Goal: Information Seeking & Learning: Learn about a topic

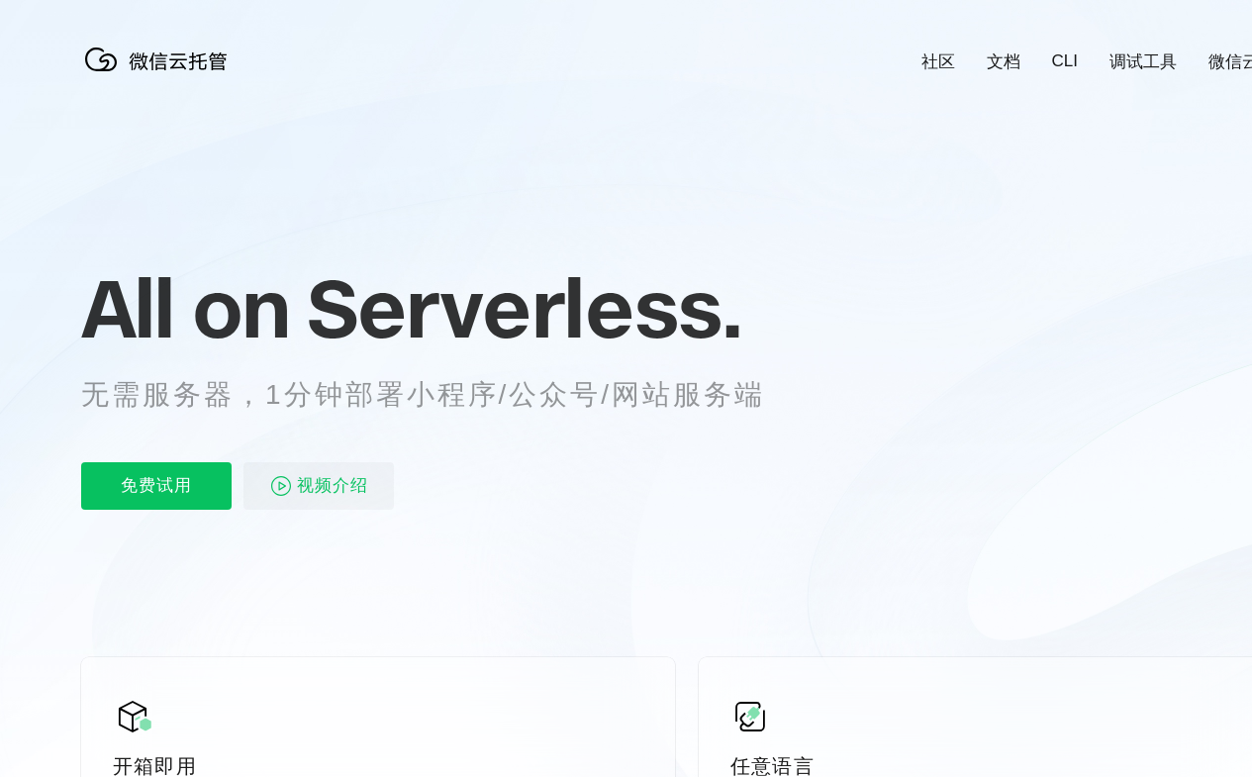
scroll to position [0, 3519]
click at [625, 396] on div "All on Serverless. 无需服务器，1分钟部署小程序/公众号/网站服务端 免费试用 视频介绍" at bounding box center [447, 386] width 732 height 287
click at [633, 396] on div "All on Serverless. 无需服务器，1分钟部署小程序/公众号/网站服务端 免费试用 视频介绍" at bounding box center [447, 386] width 732 height 287
click at [937, 51] on link "社区" at bounding box center [938, 61] width 34 height 23
click at [1002, 51] on link "文档" at bounding box center [1004, 61] width 34 height 23
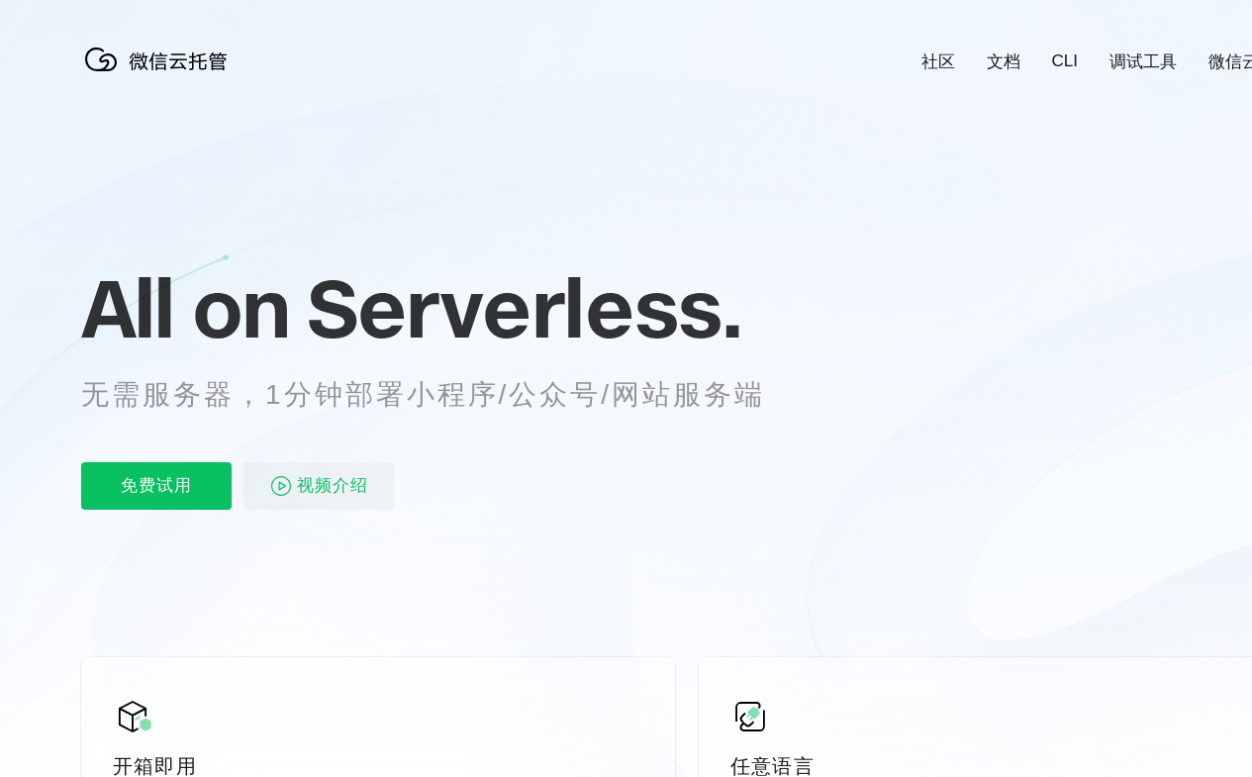
click at [1064, 51] on link "CLI" at bounding box center [1065, 61] width 26 height 20
click at [1143, 51] on link "调试工具" at bounding box center [1142, 61] width 67 height 23
click at [1209, 51] on link "微信云开发" at bounding box center [1250, 61] width 84 height 23
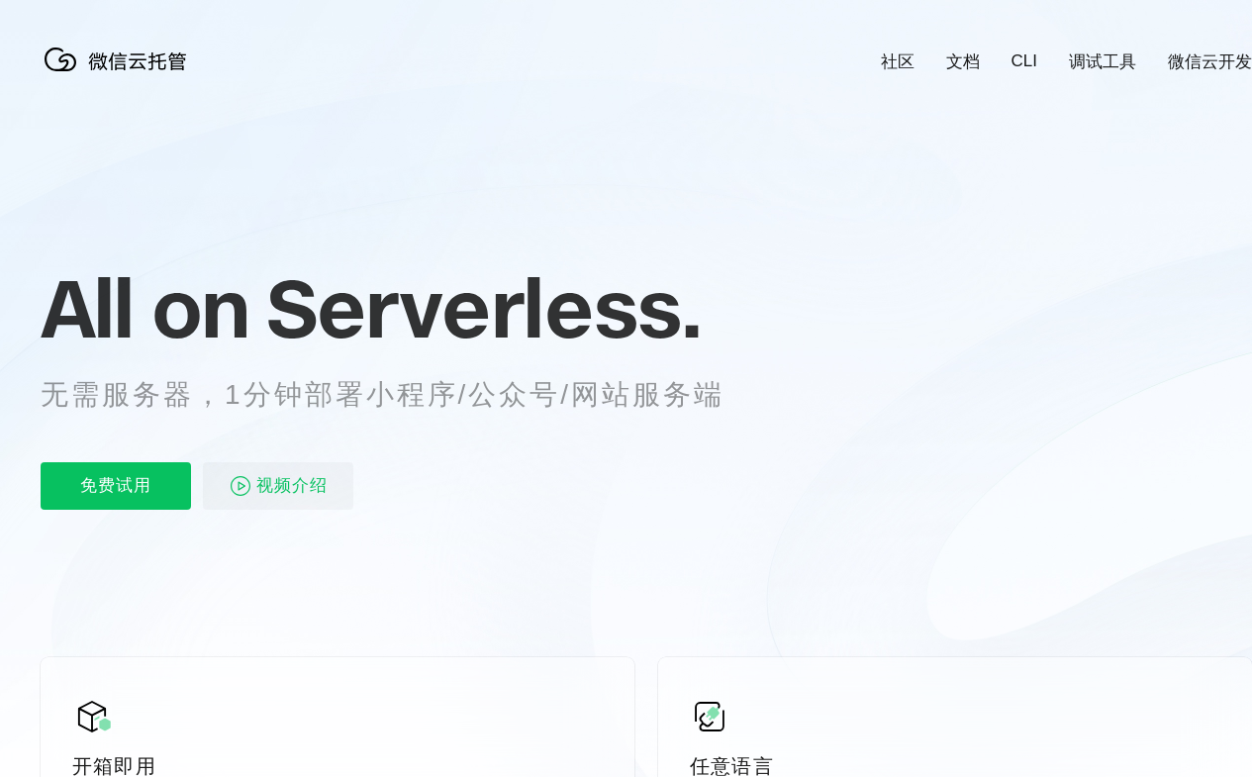
click at [407, 466] on div "免费试用 视频介绍" at bounding box center [407, 485] width 732 height 47
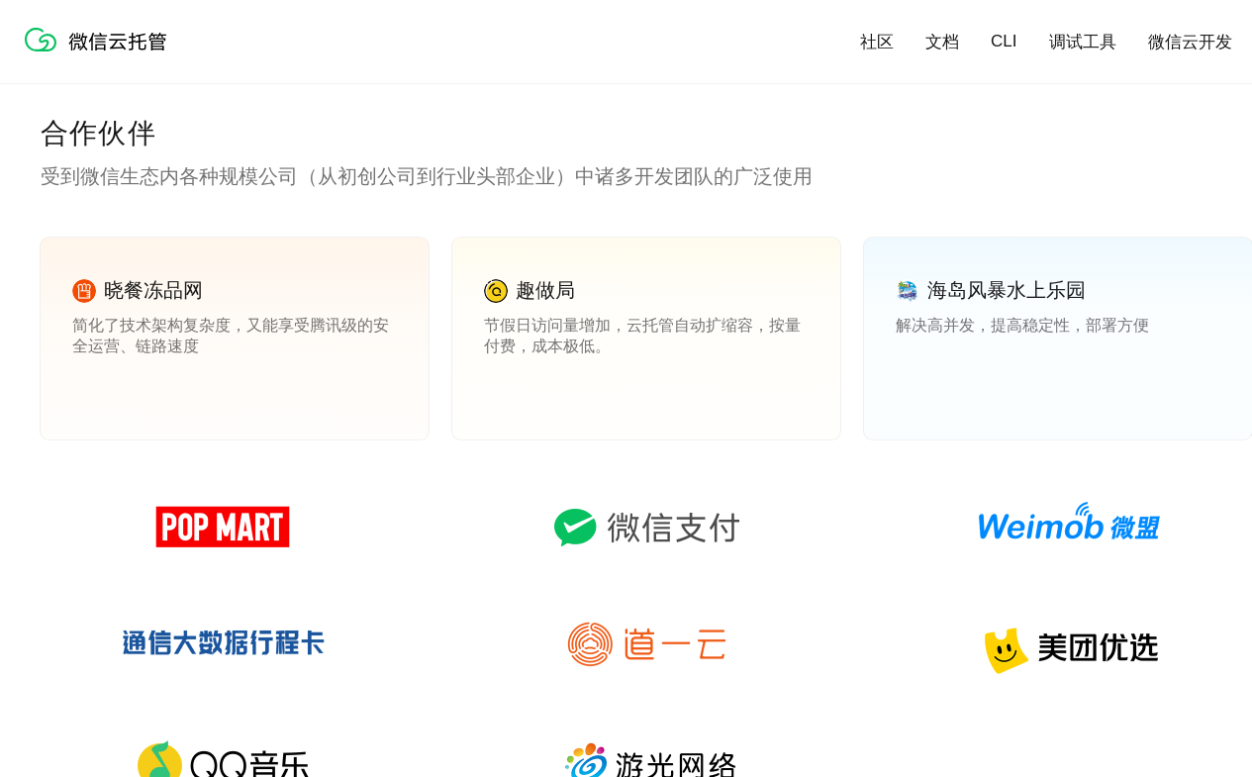
click at [512, 389] on link "查看案例" at bounding box center [511, 389] width 55 height 18
click at [923, 389] on link "查看案例" at bounding box center [922, 389] width 55 height 18
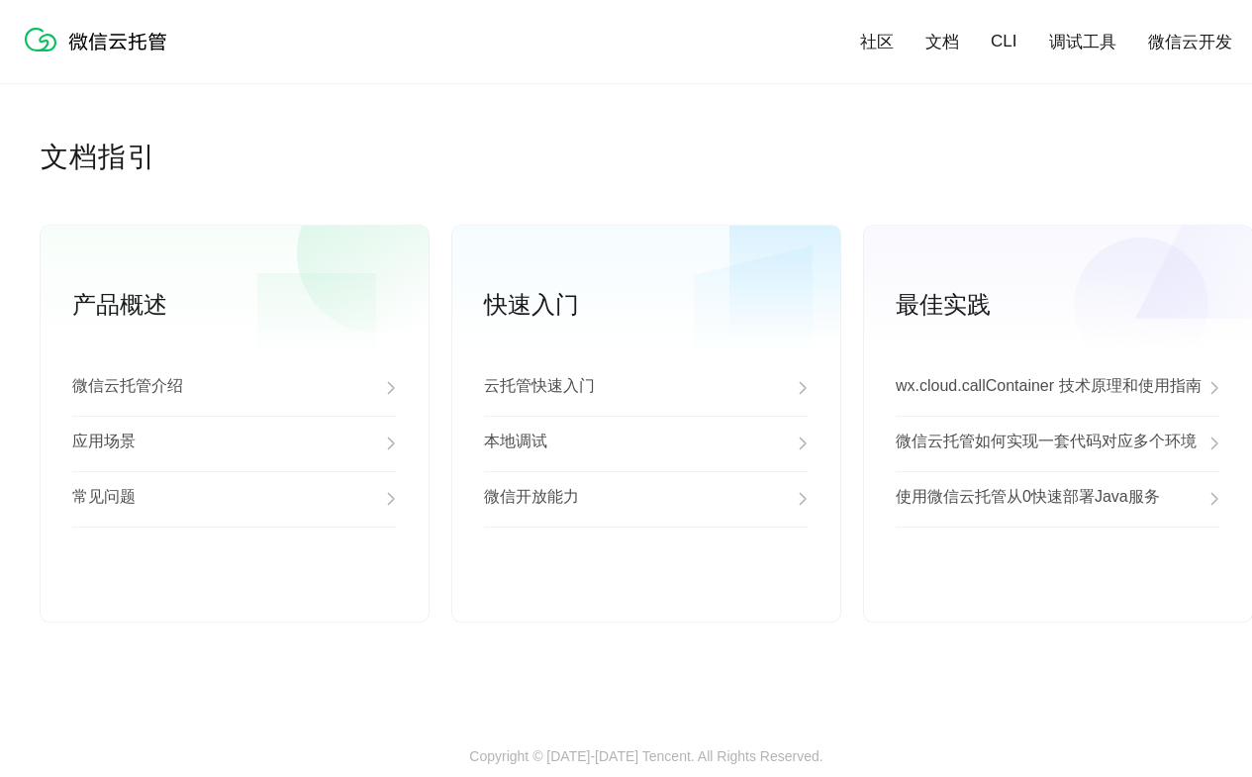
click at [235, 444] on div "应用场景" at bounding box center [234, 443] width 325 height 55
click at [235, 500] on div "常见问题" at bounding box center [234, 498] width 325 height 55
click at [235, 589] on link "查看更多" at bounding box center [234, 589] width 325 height 18
click at [646, 389] on div "云托管快速入门" at bounding box center [646, 387] width 325 height 55
click at [646, 444] on div "本地调试" at bounding box center [646, 443] width 325 height 55
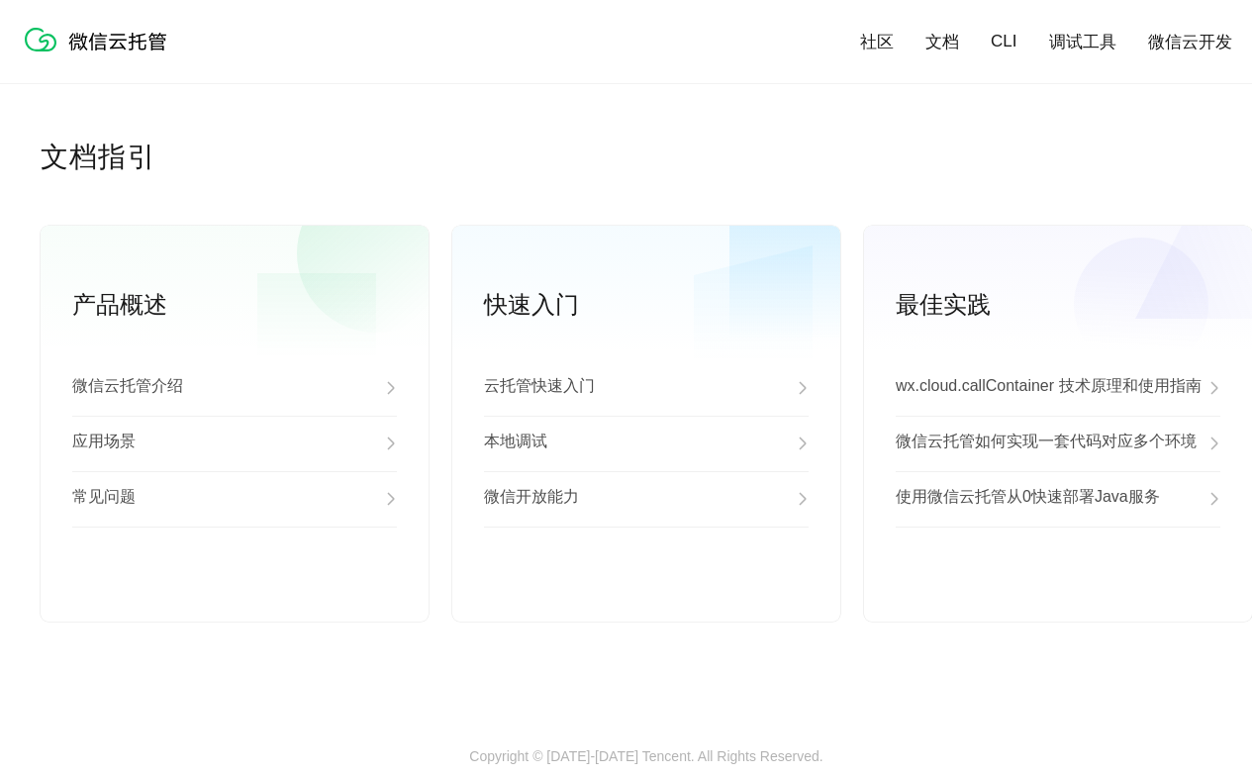
click at [646, 500] on div "微信开放能力" at bounding box center [646, 498] width 325 height 55
click at [646, 589] on link "查看更多" at bounding box center [646, 589] width 325 height 18
click at [1058, 389] on p "wx.cloud.callContainer 技术原理和使用指南" at bounding box center [1048, 388] width 306 height 24
click at [1058, 444] on p "微信云托管如何实现一套代码对应多个环境" at bounding box center [1045, 443] width 301 height 24
click at [1058, 500] on p "使用微信云托管从0快速部署Java服务" at bounding box center [1027, 499] width 264 height 24
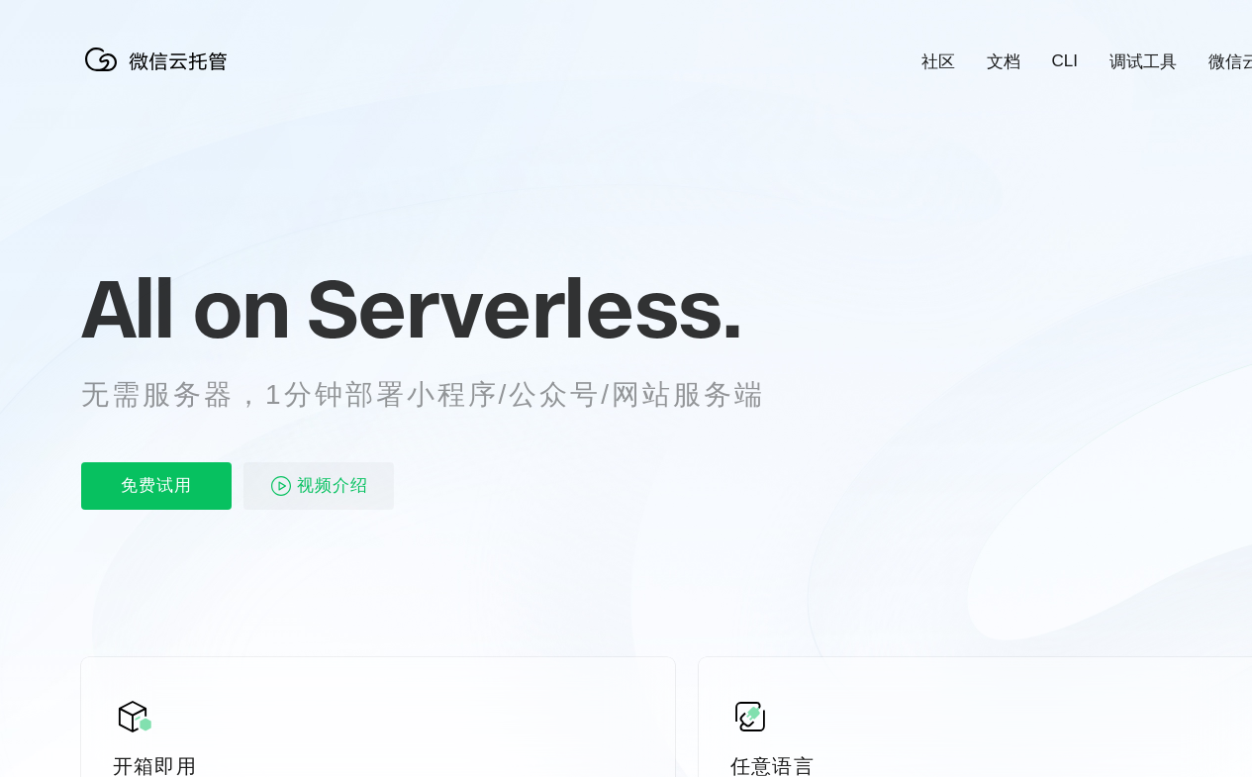
scroll to position [0, 3519]
click at [625, 396] on div "All on Serverless. 无需服务器，1分钟部署小程序/公众号/网站服务端 免费试用 视频介绍" at bounding box center [447, 386] width 732 height 287
click at [633, 396] on div "All on Serverless. 无需服务器，1分钟部署小程序/公众号/网站服务端 免费试用 视频介绍" at bounding box center [447, 386] width 732 height 287
click at [937, 51] on link "社区" at bounding box center [938, 61] width 34 height 23
click at [1002, 51] on link "文档" at bounding box center [1004, 61] width 34 height 23
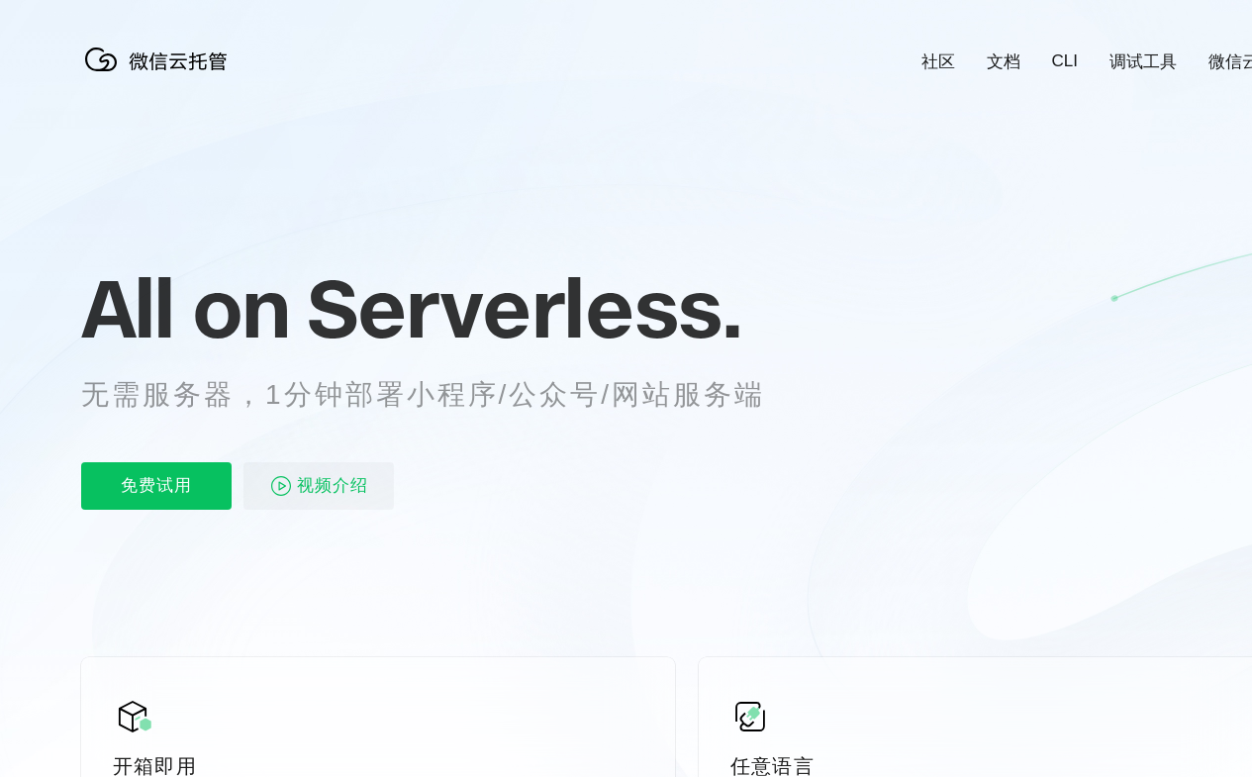
click at [1064, 51] on link "CLI" at bounding box center [1065, 61] width 26 height 20
click at [1143, 51] on link "调试工具" at bounding box center [1142, 61] width 67 height 23
click at [1209, 51] on link "微信云开发" at bounding box center [1250, 61] width 84 height 23
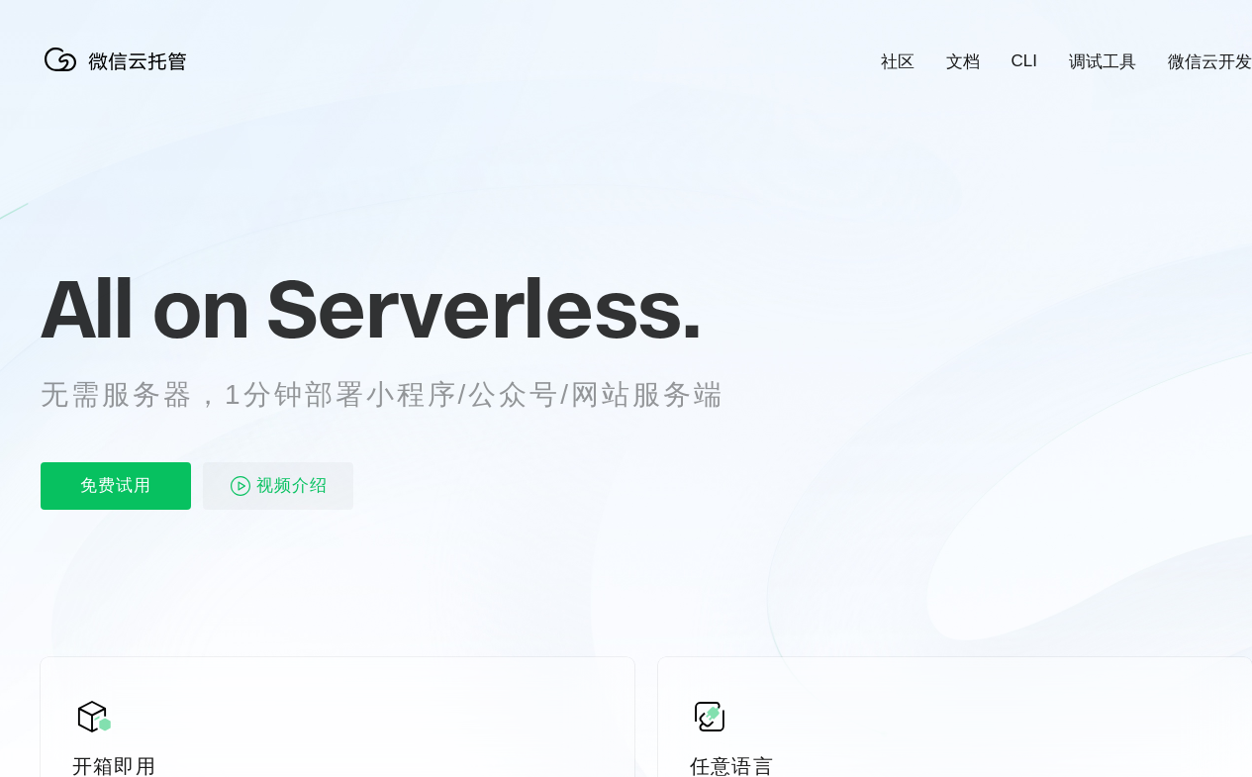
click at [407, 466] on div "免费试用 视频介绍" at bounding box center [407, 485] width 732 height 47
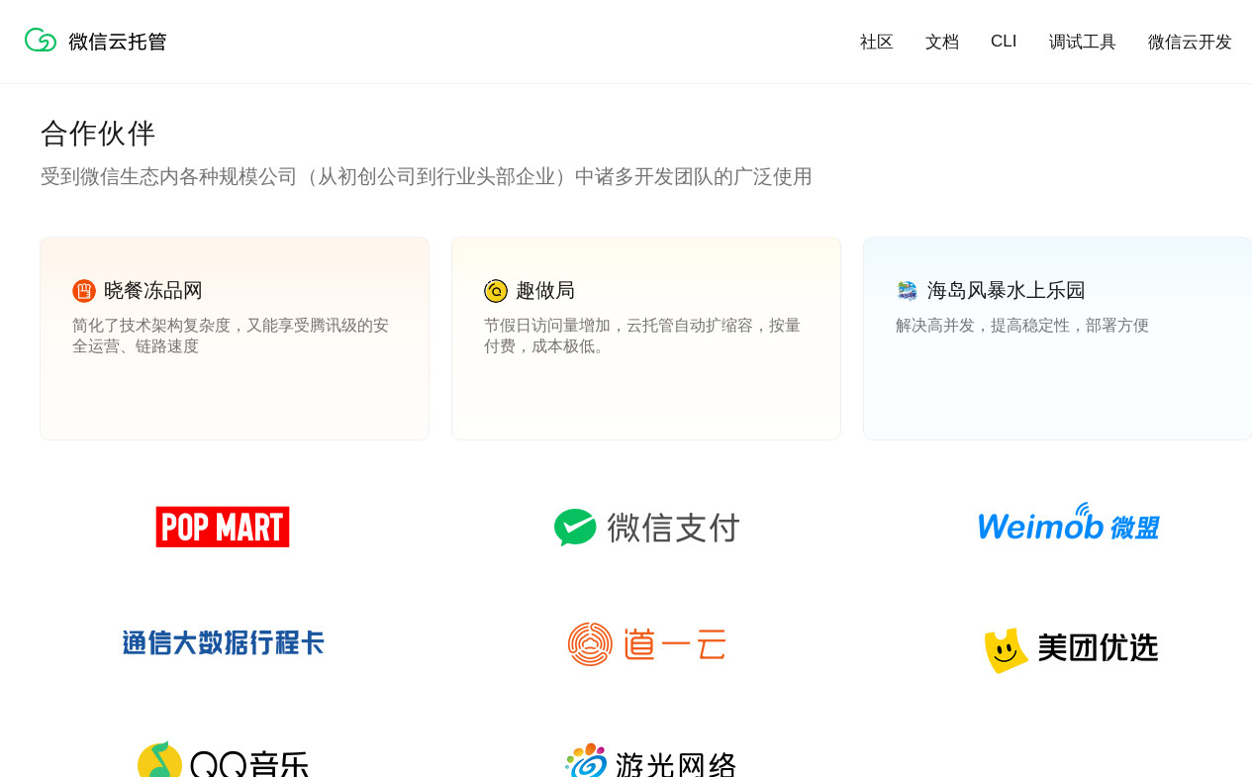
click at [512, 389] on link "查看案例" at bounding box center [511, 389] width 55 height 18
click at [923, 389] on link "查看案例" at bounding box center [922, 389] width 55 height 18
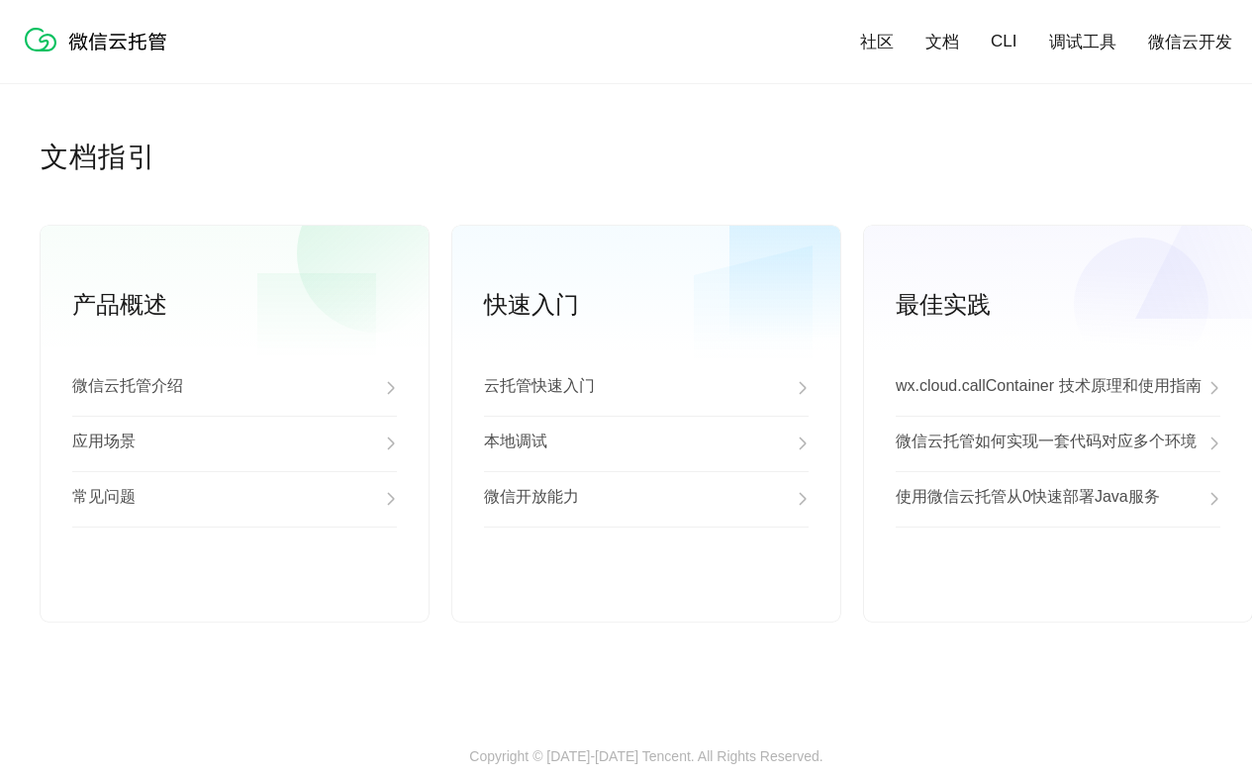
click at [235, 444] on div "应用场景" at bounding box center [234, 443] width 325 height 55
click at [235, 500] on div "常见问题" at bounding box center [234, 498] width 325 height 55
click at [235, 589] on link "查看更多" at bounding box center [234, 589] width 325 height 18
click at [646, 389] on div "云托管快速入门" at bounding box center [646, 387] width 325 height 55
click at [646, 444] on div "本地调试" at bounding box center [646, 443] width 325 height 55
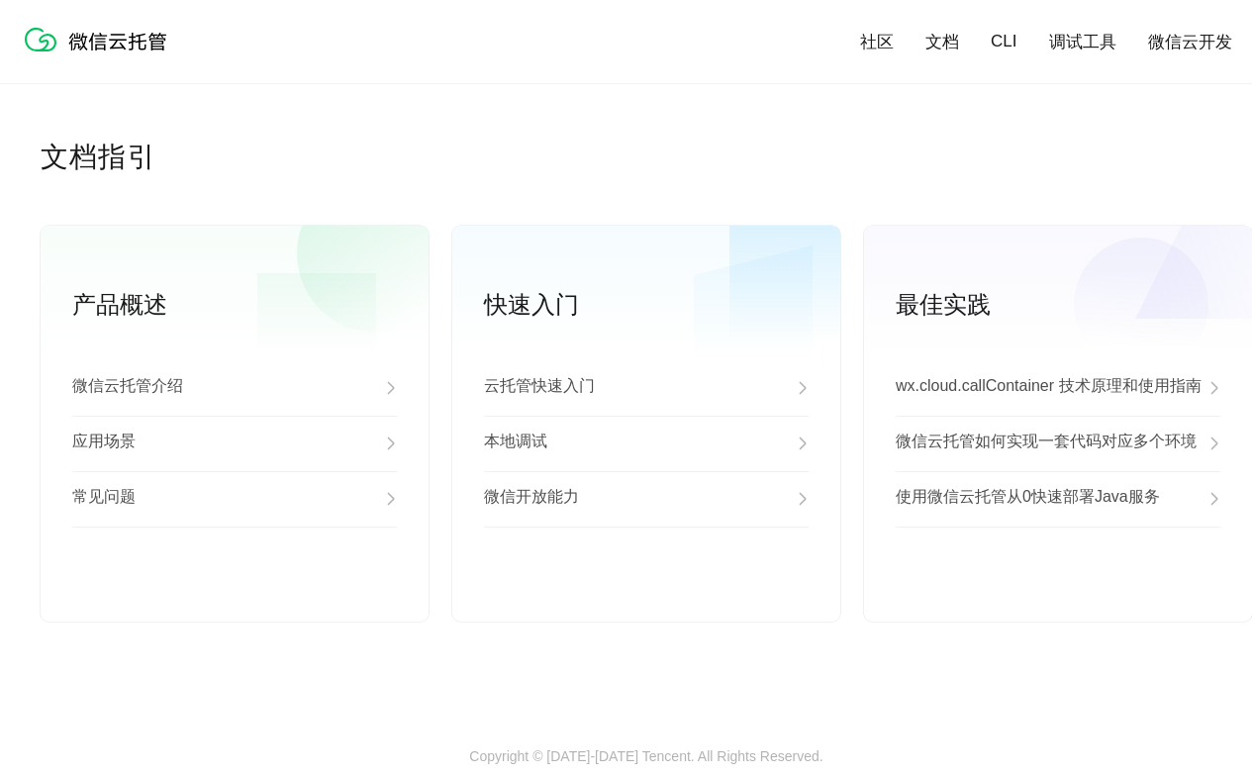
click at [646, 500] on div "微信开放能力" at bounding box center [646, 498] width 325 height 55
click at [646, 589] on link "查看更多" at bounding box center [646, 589] width 325 height 18
click at [1058, 389] on p "wx.cloud.callContainer 技术原理和使用指南" at bounding box center [1048, 388] width 306 height 24
click at [1058, 444] on p "微信云托管如何实现一套代码对应多个环境" at bounding box center [1045, 443] width 301 height 24
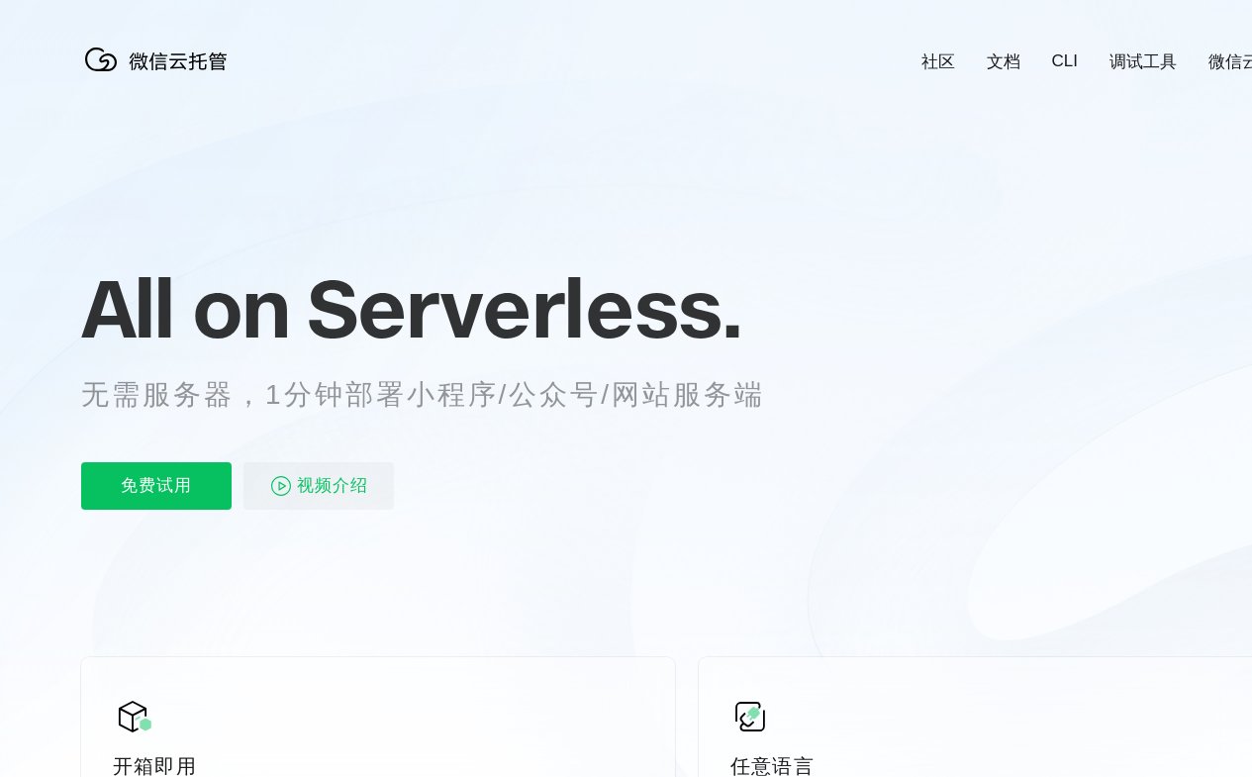
click at [625, 396] on div "All on Serverless. 无需服务器，1分钟部署小程序/公众号/网站服务端 免费试用 视频介绍" at bounding box center [447, 386] width 732 height 287
click at [633, 396] on div "All on Serverless. 无需服务器，1分钟部署小程序/公众号/网站服务端 免费试用 视频介绍" at bounding box center [447, 386] width 732 height 287
click at [937, 51] on link "社区" at bounding box center [938, 61] width 34 height 23
click at [1002, 51] on link "文档" at bounding box center [1004, 61] width 34 height 23
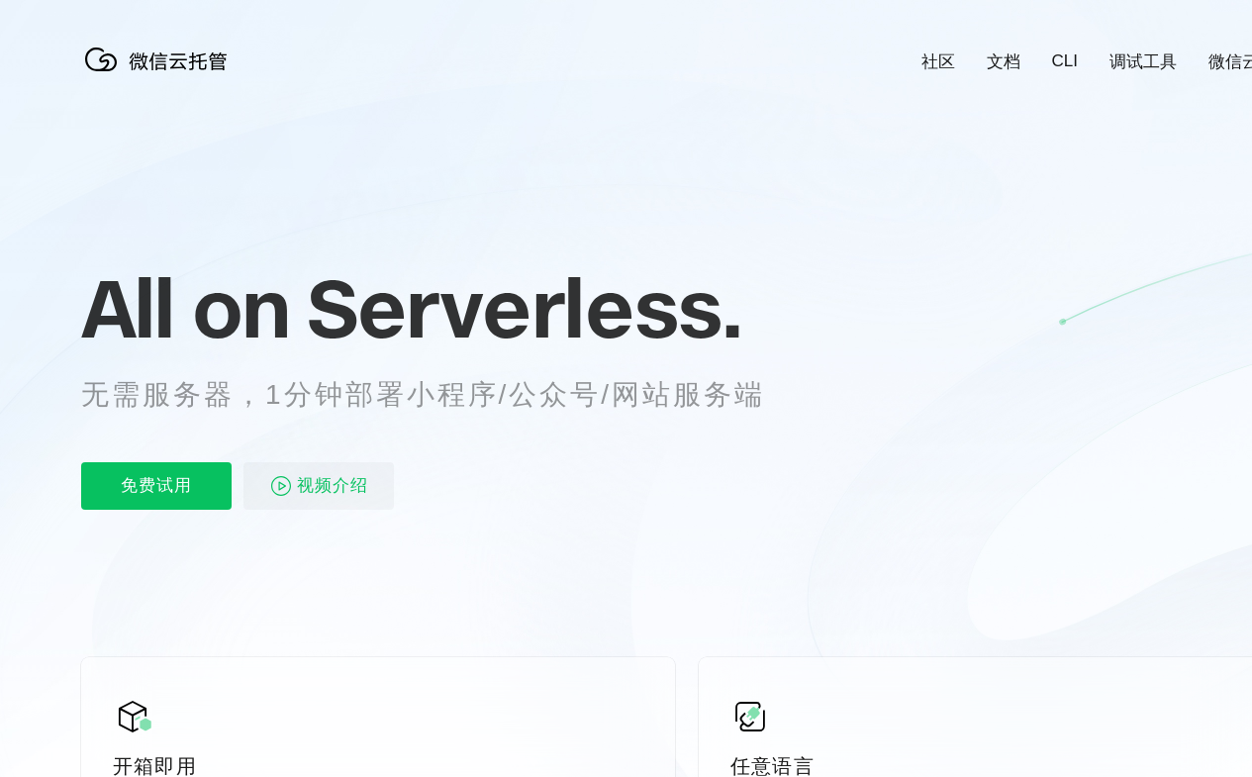
click at [1064, 51] on link "CLI" at bounding box center [1065, 61] width 26 height 20
click at [1143, 51] on link "调试工具" at bounding box center [1142, 61] width 67 height 23
click at [1209, 51] on link "微信云开发" at bounding box center [1250, 61] width 84 height 23
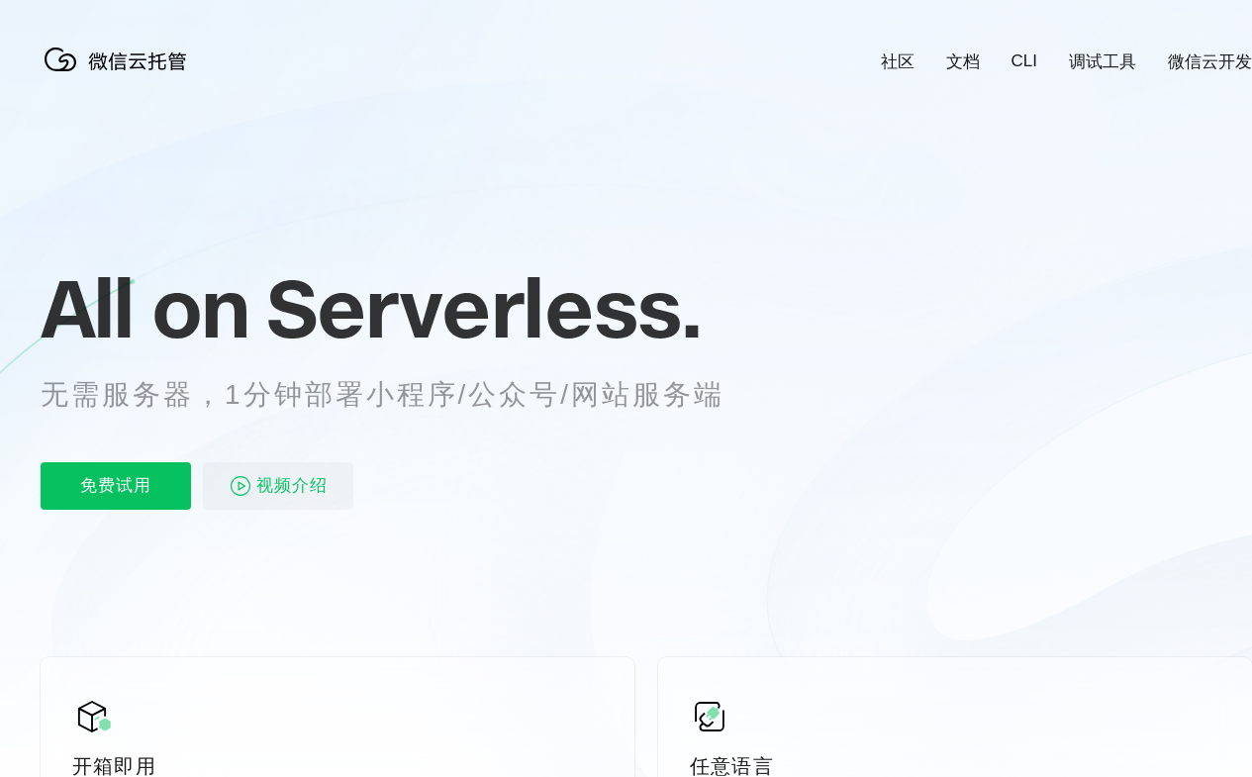
click at [407, 466] on div "免费试用 视频介绍" at bounding box center [407, 485] width 732 height 47
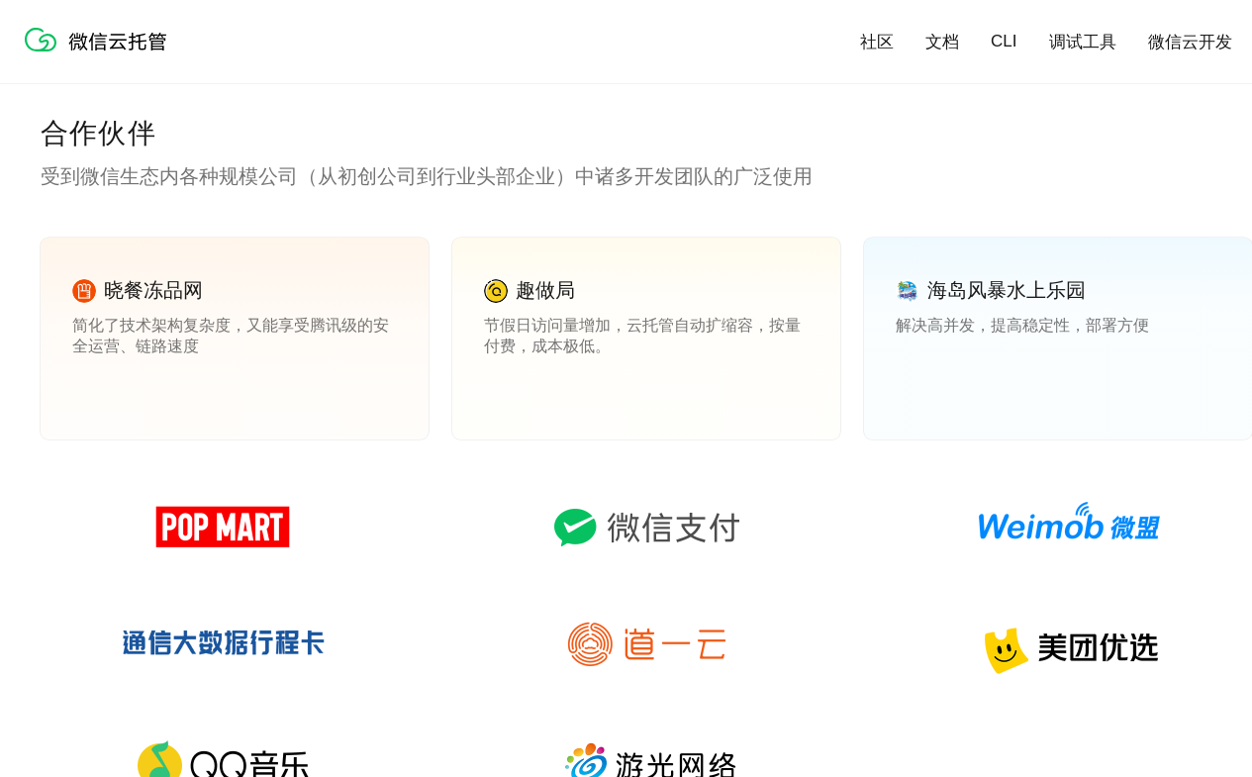
click at [512, 389] on link "查看案例" at bounding box center [511, 389] width 55 height 18
click at [923, 389] on link "查看案例" at bounding box center [922, 389] width 55 height 18
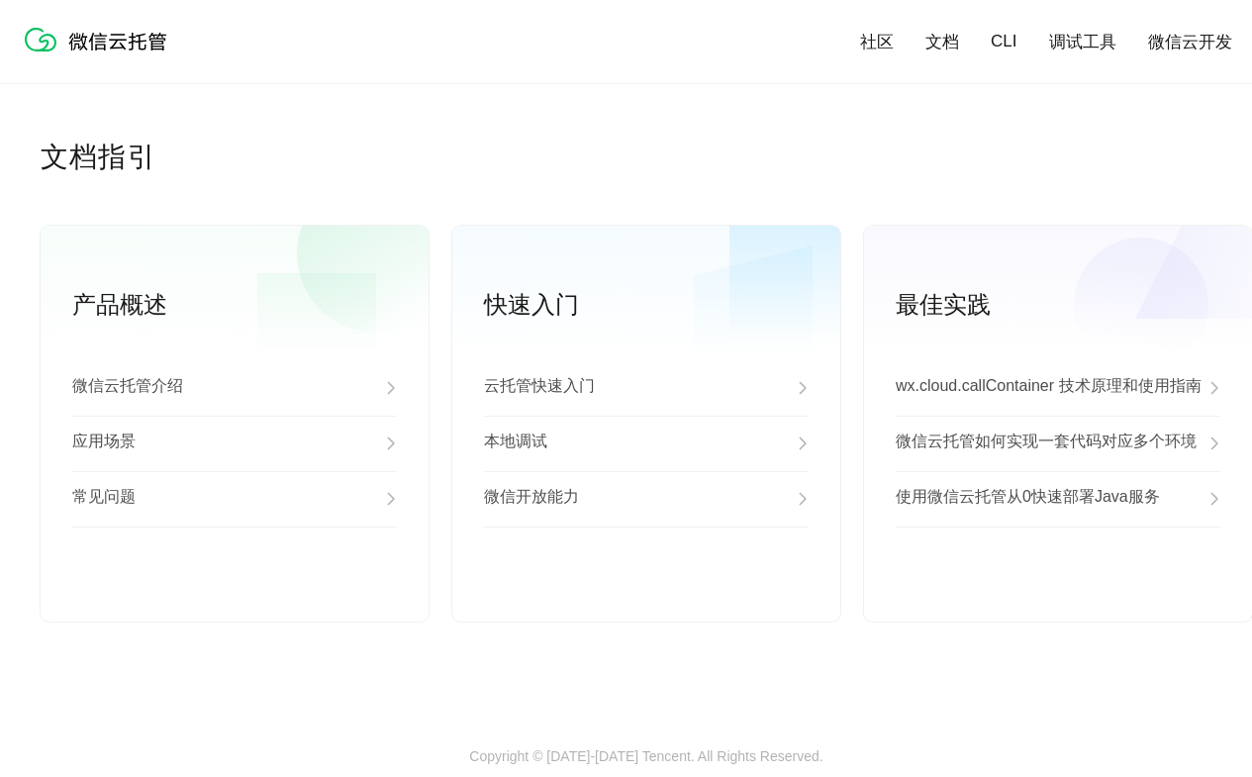
click at [235, 444] on div "应用场景" at bounding box center [234, 443] width 325 height 55
click at [235, 500] on div "常见问题" at bounding box center [234, 498] width 325 height 55
click at [235, 589] on link "查看更多" at bounding box center [234, 589] width 325 height 18
click at [646, 389] on div "云托管快速入门" at bounding box center [646, 387] width 325 height 55
click at [646, 444] on div "本地调试" at bounding box center [646, 443] width 325 height 55
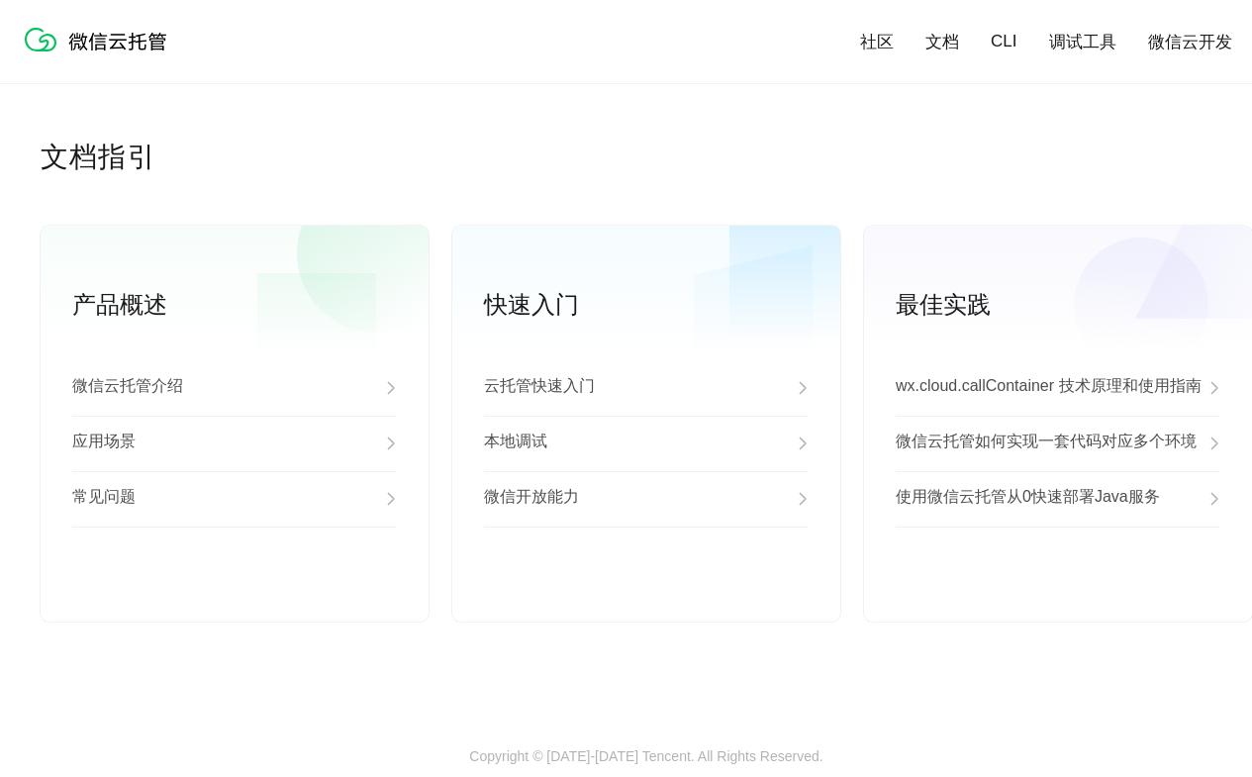
click at [646, 500] on div "微信开放能力" at bounding box center [646, 498] width 325 height 55
click at [646, 589] on link "查看更多" at bounding box center [646, 589] width 325 height 18
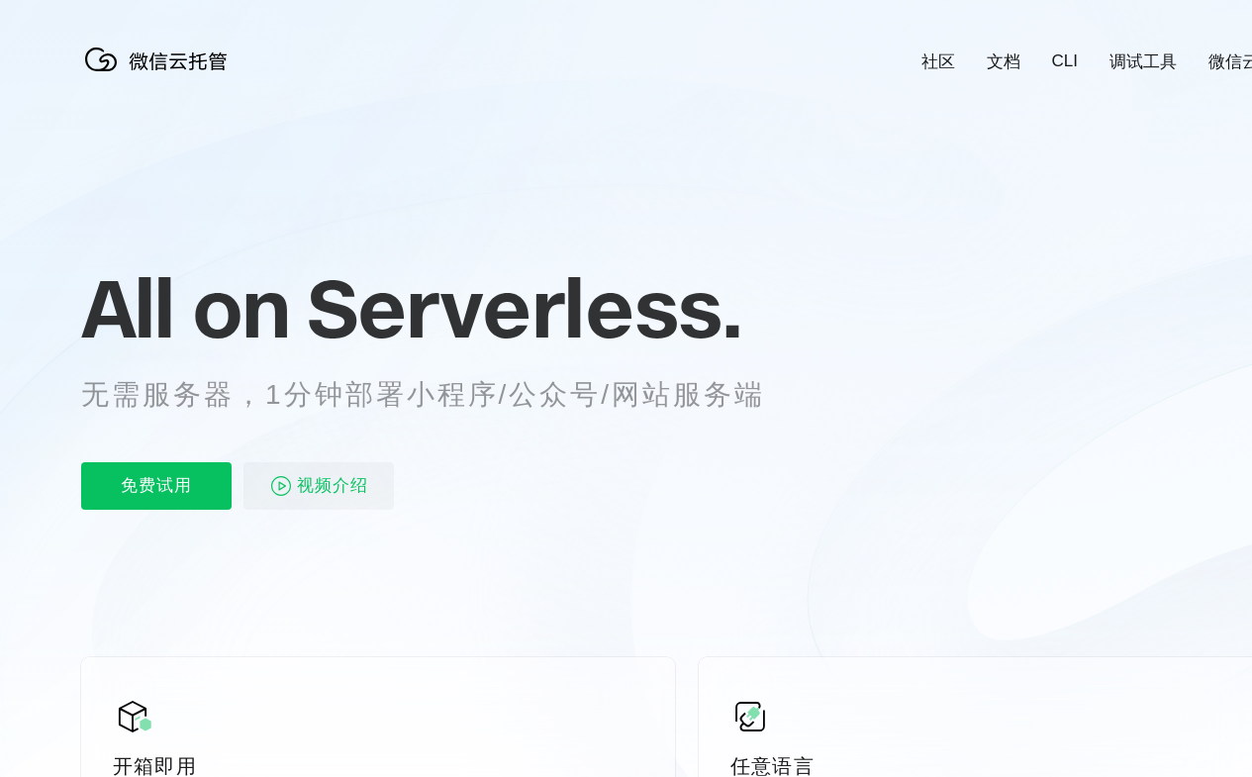
click at [625, 396] on div "All on Serverless. 无需服务器，1分钟部署小程序/公众号/网站服务端 免费试用 视频介绍" at bounding box center [447, 386] width 732 height 287
click at [633, 396] on div "All on Serverless. 无需服务器，1分钟部署小程序/公众号/网站服务端 免费试用 视频介绍" at bounding box center [447, 386] width 732 height 287
click at [937, 51] on link "社区" at bounding box center [938, 61] width 34 height 23
click at [1002, 51] on link "文档" at bounding box center [1004, 61] width 34 height 23
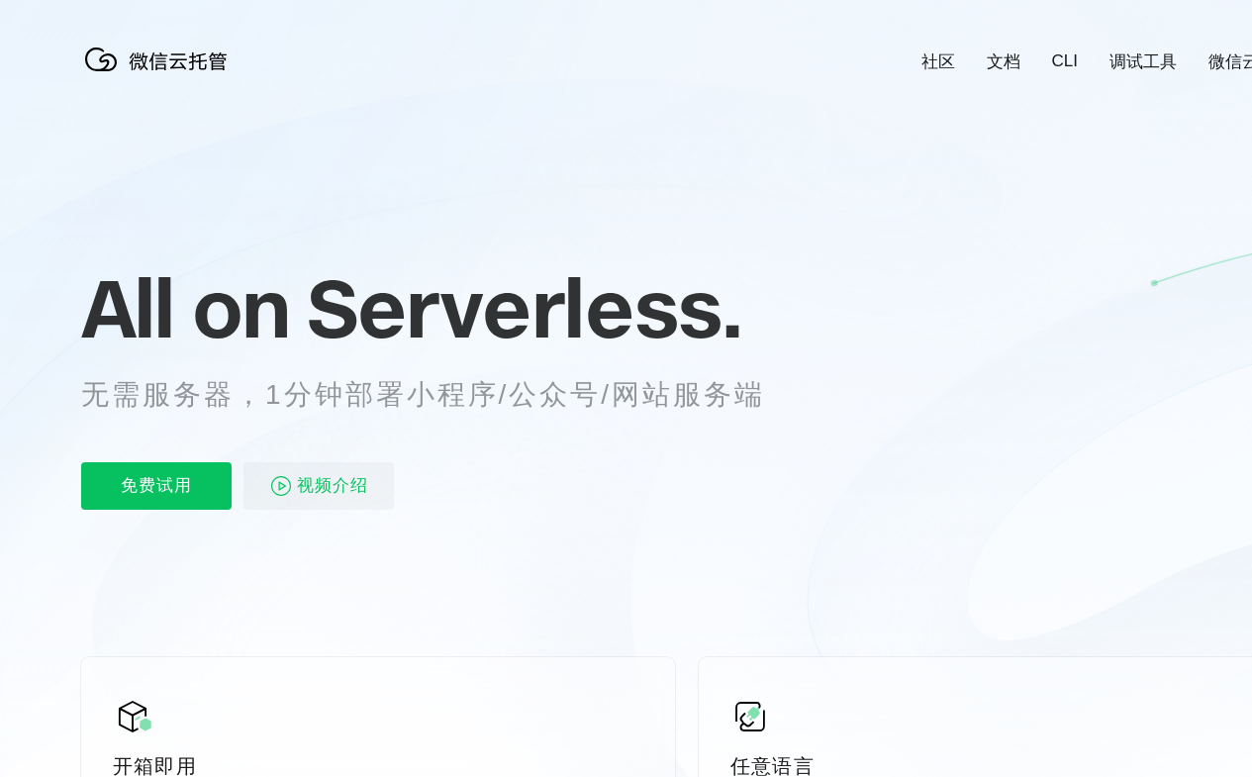
click at [1064, 51] on link "CLI" at bounding box center [1065, 61] width 26 height 20
click at [1143, 51] on link "调试工具" at bounding box center [1142, 61] width 67 height 23
click at [1209, 51] on link "微信云开发" at bounding box center [1250, 61] width 84 height 23
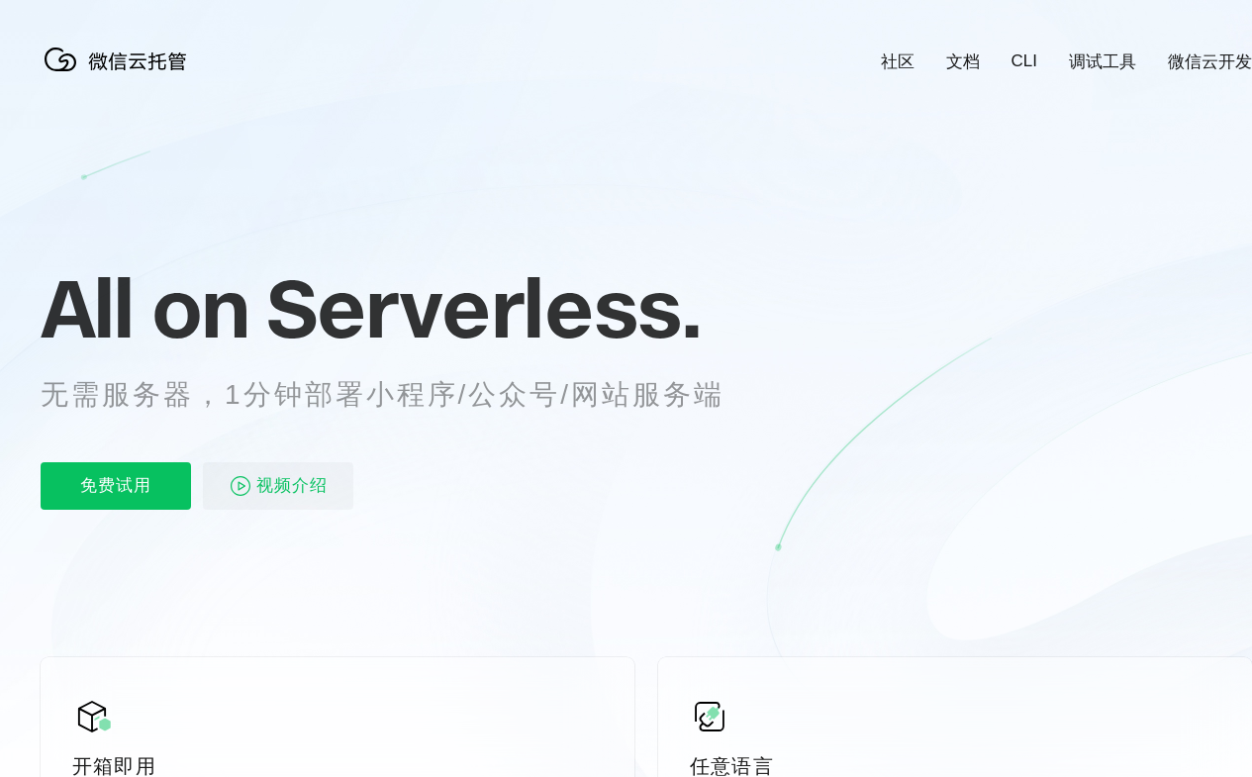
click at [407, 466] on div "免费试用 视频介绍" at bounding box center [407, 485] width 732 height 47
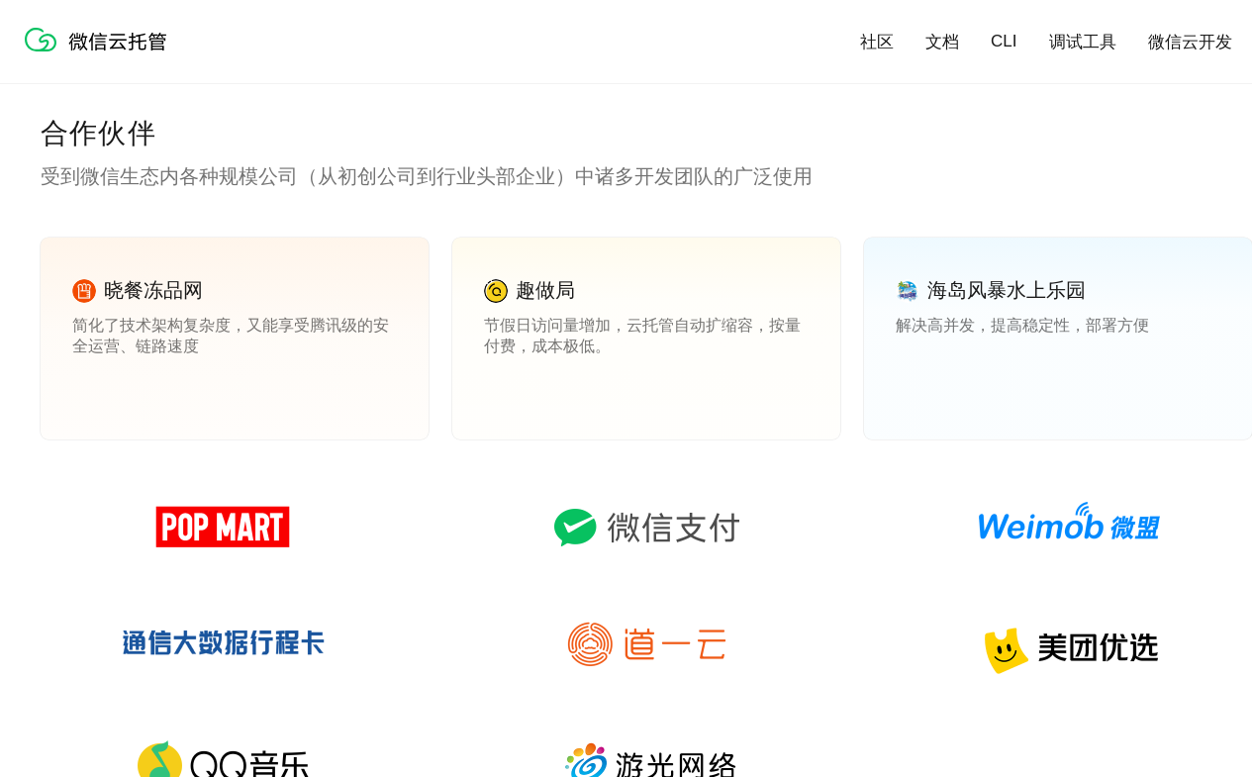
click at [512, 389] on link "查看案例" at bounding box center [511, 389] width 55 height 18
click at [923, 389] on link "查看案例" at bounding box center [922, 389] width 55 height 18
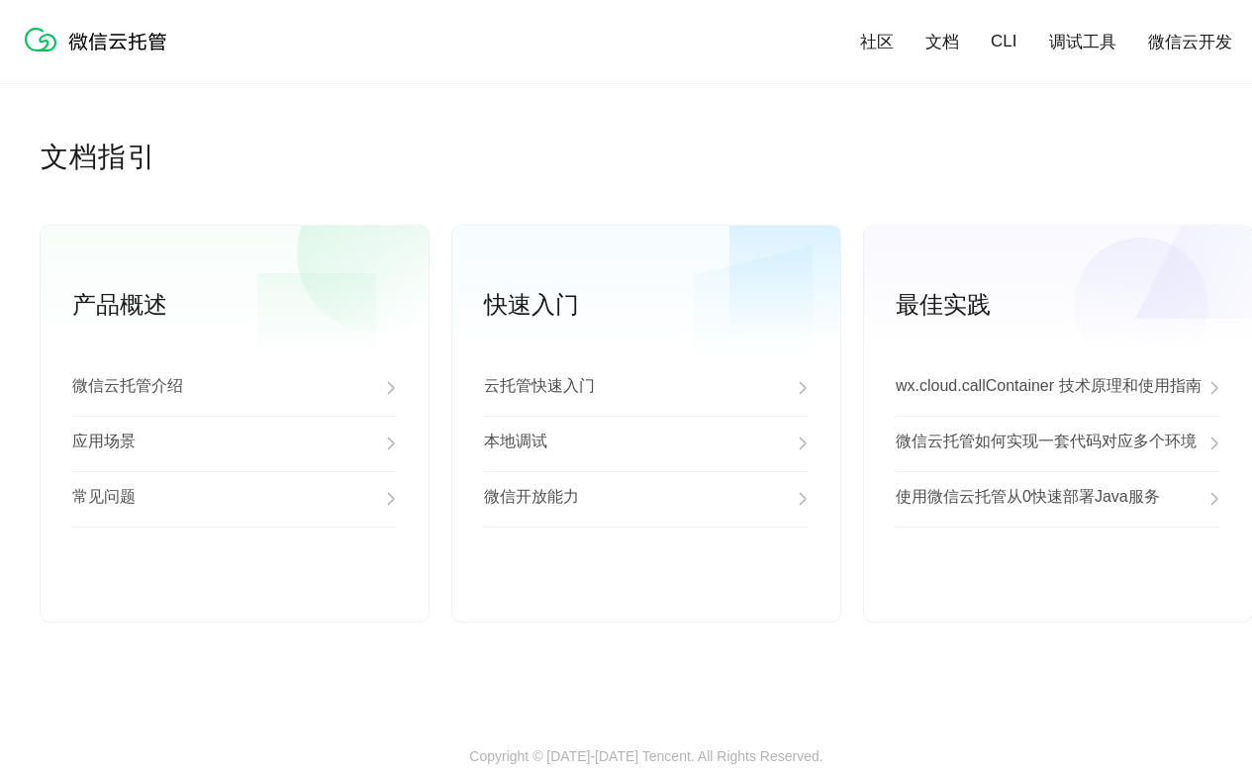
click at [235, 444] on div "应用场景" at bounding box center [234, 443] width 325 height 55
click at [235, 500] on div "常见问题" at bounding box center [234, 498] width 325 height 55
click at [235, 589] on link "查看更多" at bounding box center [234, 589] width 325 height 18
click at [646, 389] on div "云托管快速入门" at bounding box center [646, 387] width 325 height 55
click at [646, 444] on div "本地调试" at bounding box center [646, 443] width 325 height 55
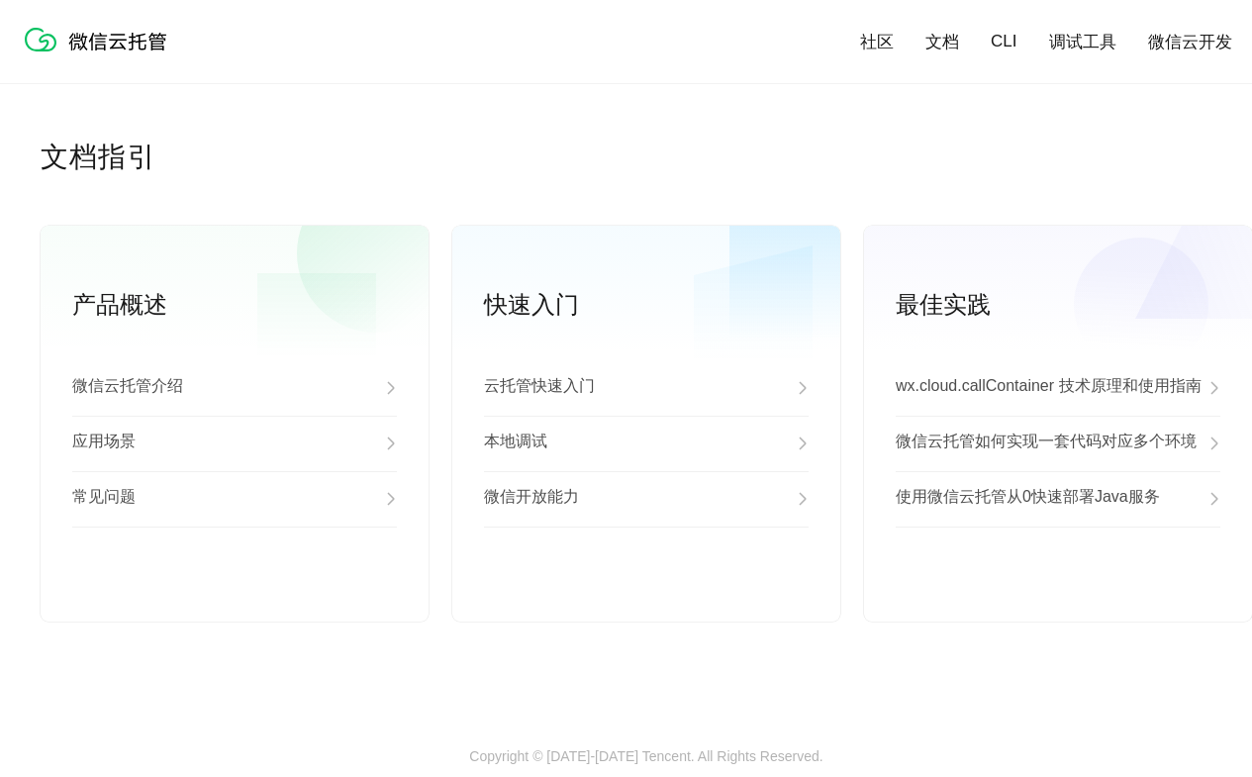
click at [646, 500] on div "微信开放能力" at bounding box center [646, 498] width 325 height 55
click at [646, 589] on link "查看更多" at bounding box center [646, 589] width 325 height 18
click at [1058, 389] on p "wx.cloud.callContainer 技术原理和使用指南" at bounding box center [1048, 388] width 306 height 24
click at [1058, 444] on p "微信云托管如何实现一套代码对应多个环境" at bounding box center [1045, 443] width 301 height 24
click at [1058, 500] on p "使用微信云托管从0快速部署Java服务" at bounding box center [1027, 499] width 264 height 24
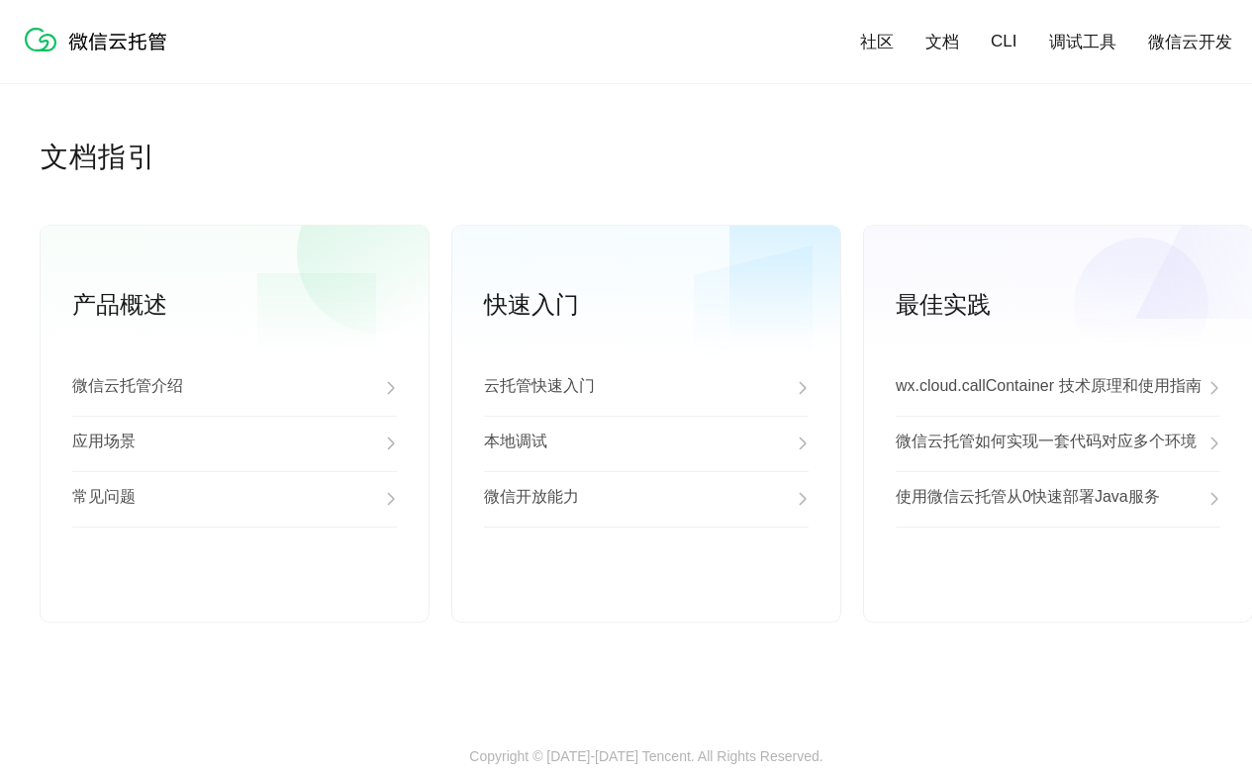
click at [1058, 589] on link "查看更多" at bounding box center [1057, 589] width 325 height 18
